Goal: Check status

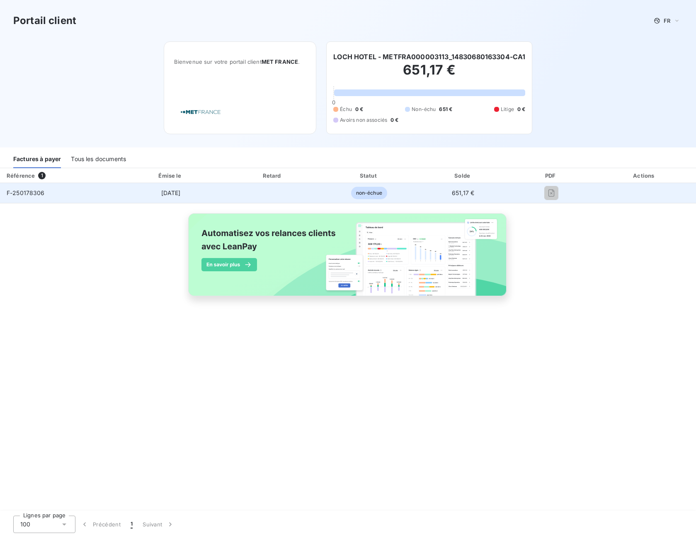
click at [408, 196] on td "non-échue" at bounding box center [368, 193] width 95 height 20
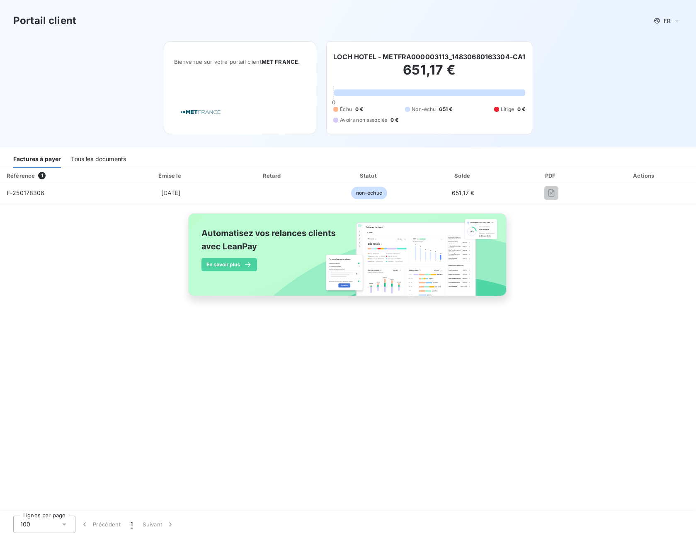
click at [539, 342] on div "Référence 1 Émise le Retard Statut Solde PDF Actions F-250178306 [DATE] non-éch…" at bounding box center [348, 340] width 696 height 344
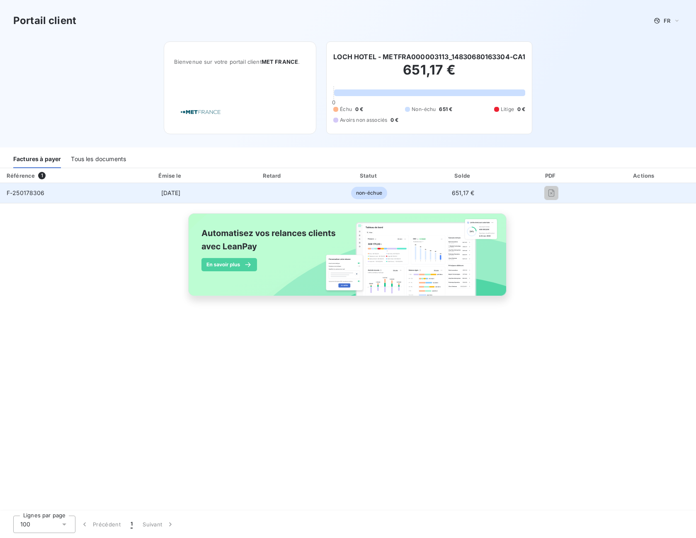
click at [32, 193] on span "F-250178306" at bounding box center [26, 192] width 38 height 7
click at [166, 191] on span "[DATE]" at bounding box center [170, 192] width 19 height 7
